Goal: Book appointment/travel/reservation

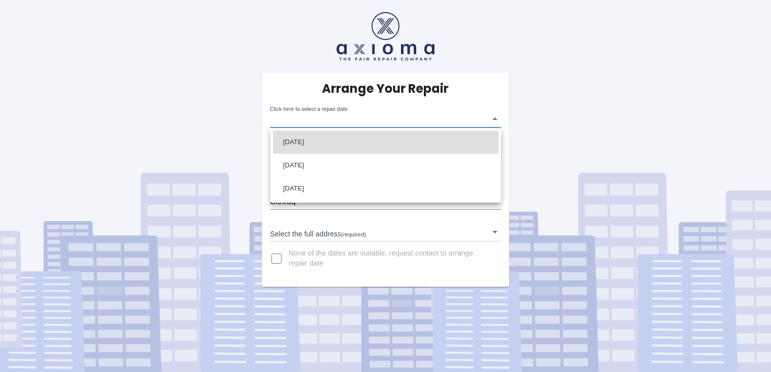
click at [494, 122] on body "Arrange Your Repair Click here to select a repair date ​ Phone Number   * 07961…" at bounding box center [385, 186] width 771 height 372
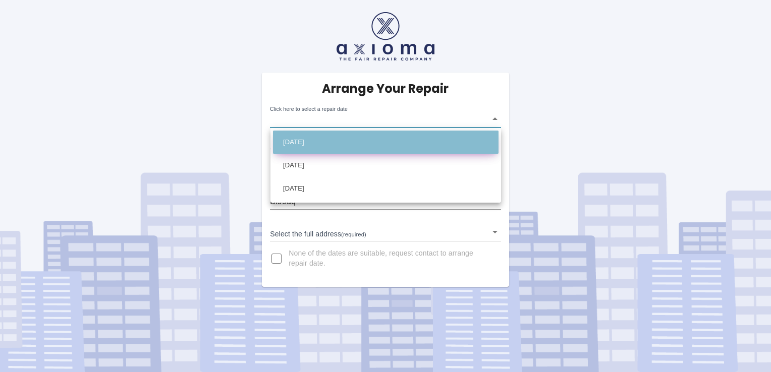
click at [414, 139] on li "[DATE]" at bounding box center [386, 142] width 226 height 23
type input "[DATE]T00:00:00.000Z"
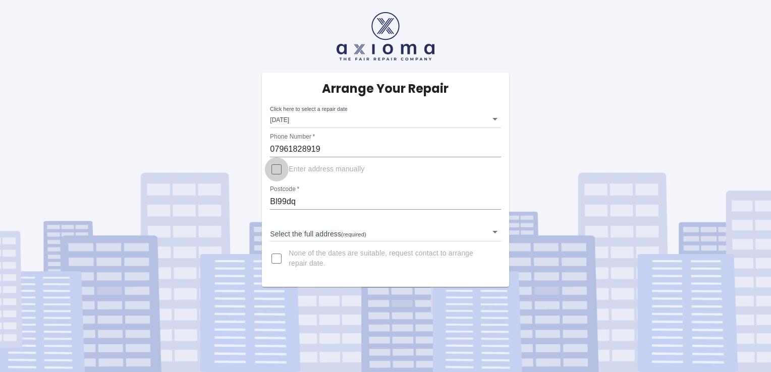
click at [277, 171] on input "Enter address manually" at bounding box center [276, 169] width 24 height 24
checkbox input "true"
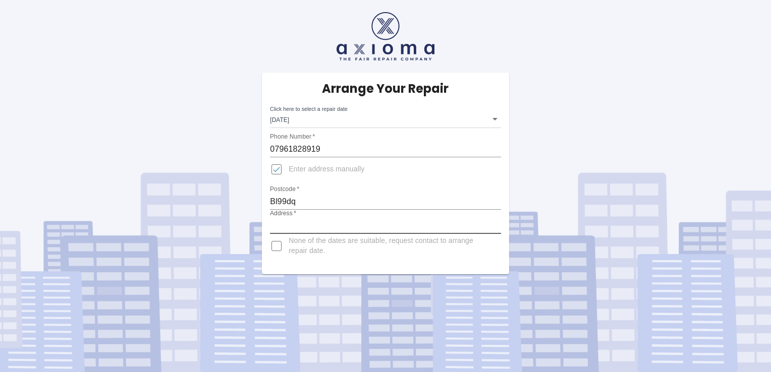
click at [308, 225] on input "Address   *" at bounding box center [385, 226] width 231 height 16
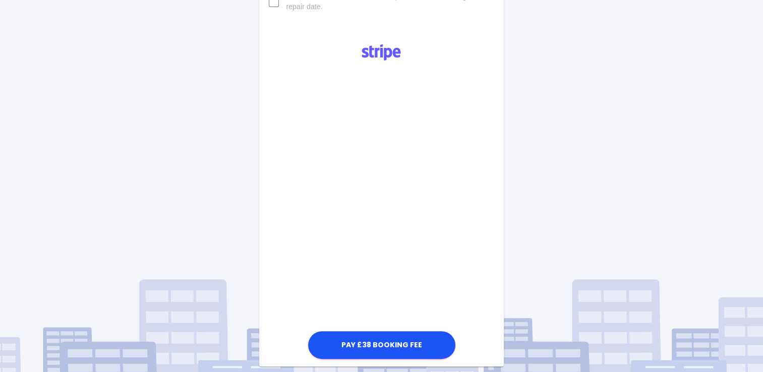
scroll to position [258, 0]
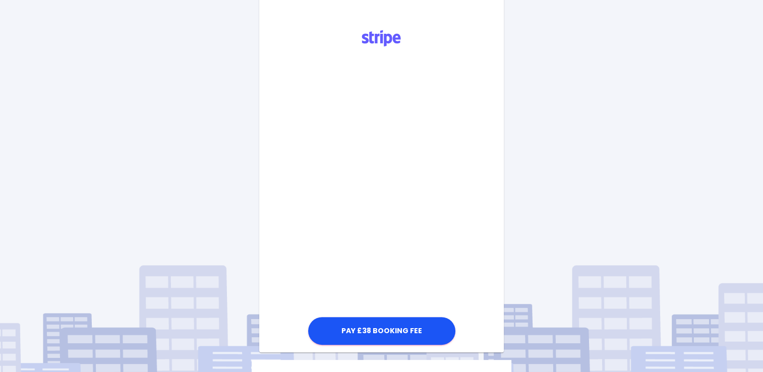
type input "[STREET_ADDRESS]"
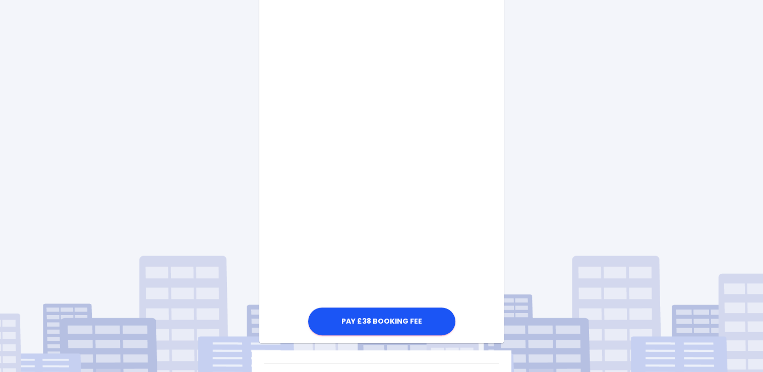
scroll to position [450, 0]
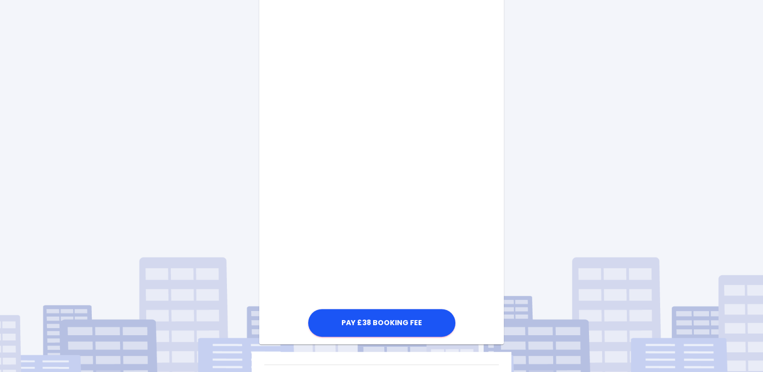
click at [474, 246] on div "Pay £38 Booking Fee" at bounding box center [381, 84] width 244 height 510
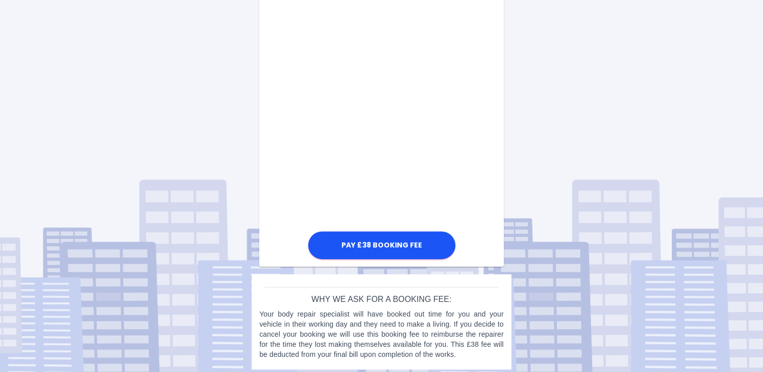
scroll to position [522, 0]
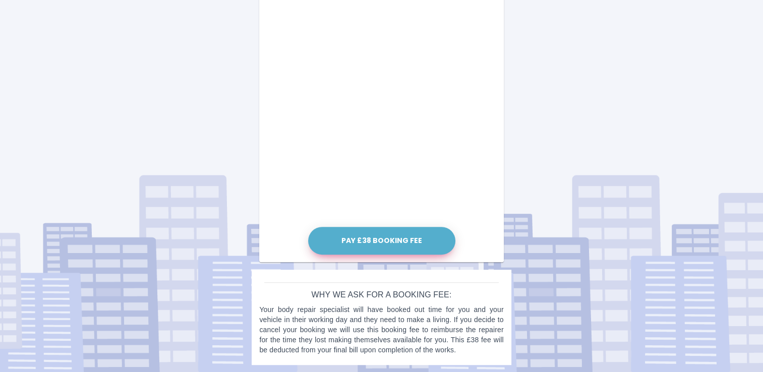
click at [398, 237] on button "Pay £38 Booking Fee" at bounding box center [381, 241] width 147 height 28
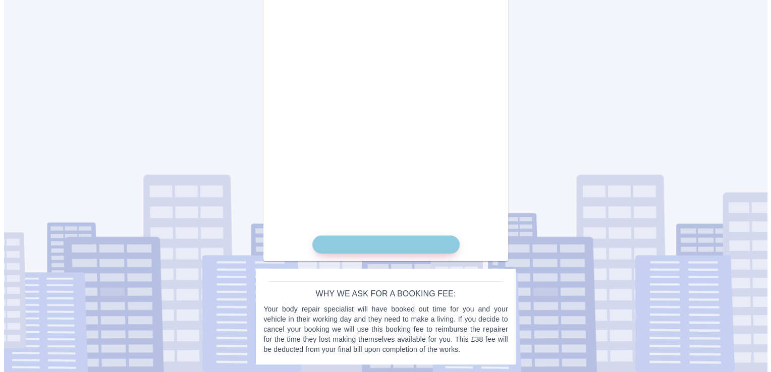
scroll to position [512, 0]
